Goal: Find contact information: Find contact information

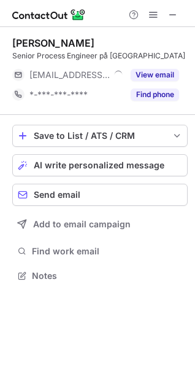
scroll to position [267, 195]
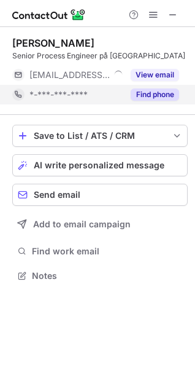
click at [147, 98] on button "Find phone" at bounding box center [155, 94] width 49 height 12
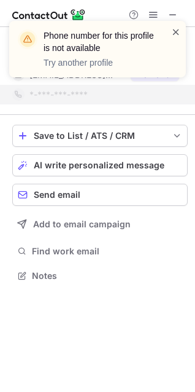
click at [175, 31] on span at bounding box center [176, 32] width 10 height 12
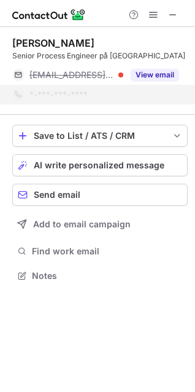
click at [171, 10] on div "Phone number for this profile is not available Try another profile" at bounding box center [97, 54] width 197 height 91
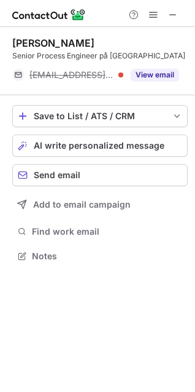
click at [170, 14] on span at bounding box center [173, 15] width 10 height 10
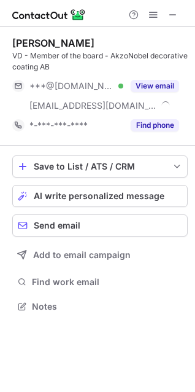
scroll to position [298, 195]
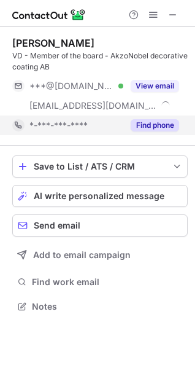
click at [148, 122] on button "Find phone" at bounding box center [155, 125] width 49 height 12
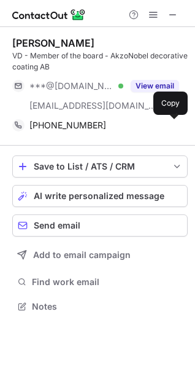
drag, startPoint x: 172, startPoint y: 124, endPoint x: 190, endPoint y: 136, distance: 21.8
click at [172, 124] on span at bounding box center [173, 125] width 10 height 10
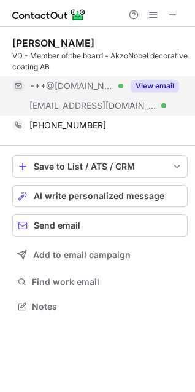
click at [152, 79] on div "View email" at bounding box center [151, 86] width 56 height 20
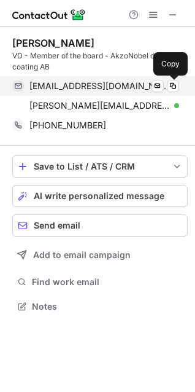
drag, startPoint x: 171, startPoint y: 84, endPoint x: 186, endPoint y: 85, distance: 14.8
click at [173, 84] on span at bounding box center [173, 86] width 10 height 10
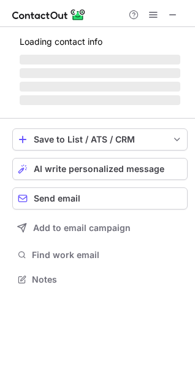
scroll to position [271, 195]
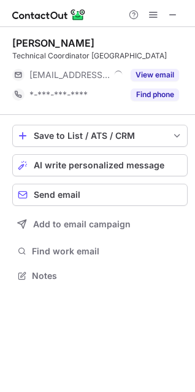
scroll to position [267, 195]
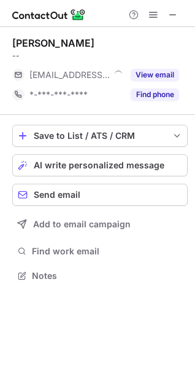
scroll to position [267, 195]
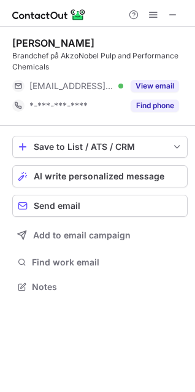
scroll to position [278, 195]
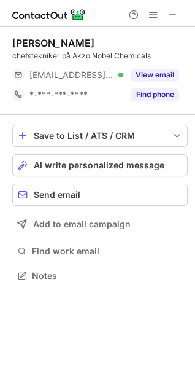
scroll to position [267, 195]
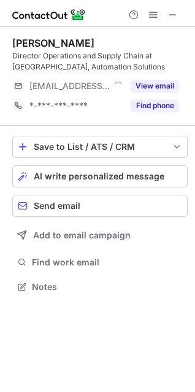
scroll to position [278, 195]
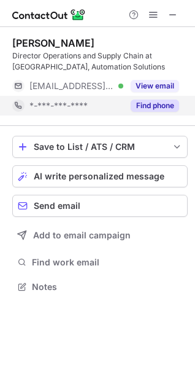
click at [145, 112] on div "Find phone" at bounding box center [151, 106] width 56 height 20
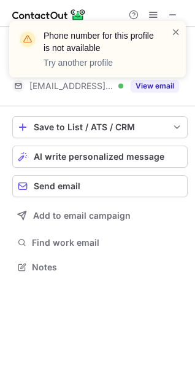
scroll to position [259, 195]
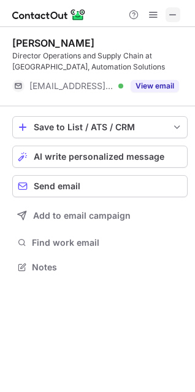
drag, startPoint x: 174, startPoint y: 15, endPoint x: 149, endPoint y: 32, distance: 30.2
click at [173, 17] on span at bounding box center [173, 15] width 10 height 10
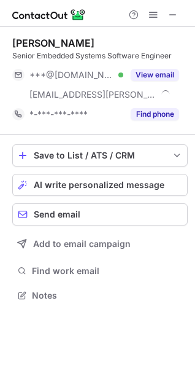
scroll to position [287, 195]
click at [146, 105] on div "Find phone" at bounding box center [151, 114] width 56 height 20
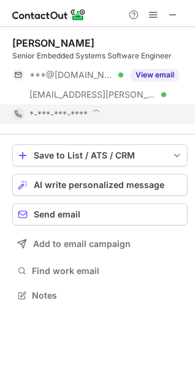
click at [149, 112] on div "*-***-***-****" at bounding box center [104, 114] width 150 height 11
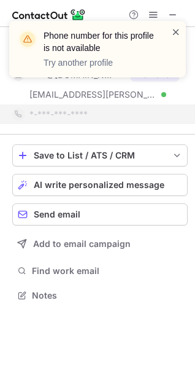
click at [175, 34] on span at bounding box center [176, 32] width 10 height 12
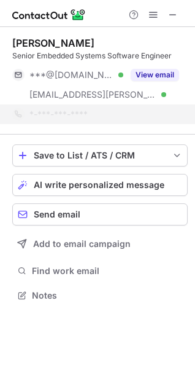
click at [170, 10] on div "Phone number for this profile is not available Try another profile" at bounding box center [97, 54] width 197 height 91
click at [170, 14] on div "Phone number for this profile is not available Try another profile" at bounding box center [97, 54] width 197 height 91
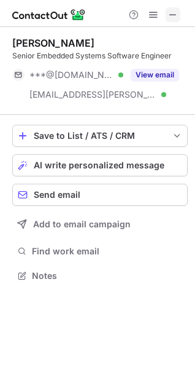
click at [173, 14] on span at bounding box center [173, 15] width 10 height 10
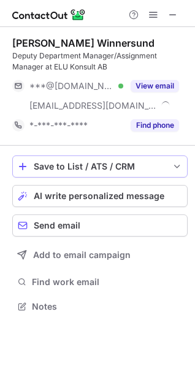
scroll to position [298, 195]
click at [149, 138] on div "Rikard Winnersund Deputy Department Manager/Assignment Manager at ELU Konsult A…" at bounding box center [100, 86] width 176 height 119
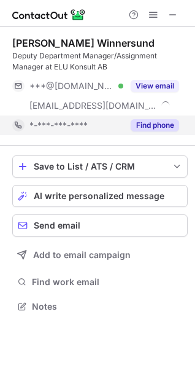
click at [146, 122] on button "Find phone" at bounding box center [155, 125] width 49 height 12
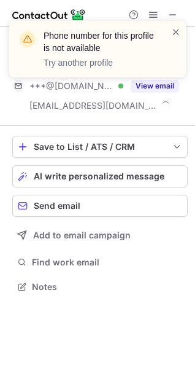
scroll to position [278, 195]
click at [170, 33] on div "Phone number for this profile is not available Try another profile" at bounding box center [92, 49] width 157 height 47
click at [174, 33] on span at bounding box center [176, 32] width 10 height 12
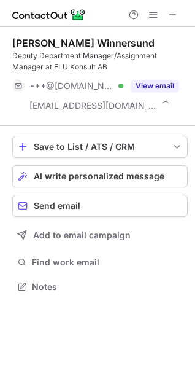
click at [171, 12] on div "Phone number for this profile is not available Try another profile" at bounding box center [97, 54] width 197 height 91
click at [171, 11] on div "Phone number for this profile is not available Try another profile" at bounding box center [97, 54] width 197 height 91
click at [170, 12] on div "Phone number for this profile is not available Try another profile" at bounding box center [97, 54] width 197 height 91
drag, startPoint x: 171, startPoint y: 14, endPoint x: 63, endPoint y: 33, distance: 109.8
click at [171, 14] on span at bounding box center [173, 15] width 10 height 10
